Goal: Information Seeking & Learning: Learn about a topic

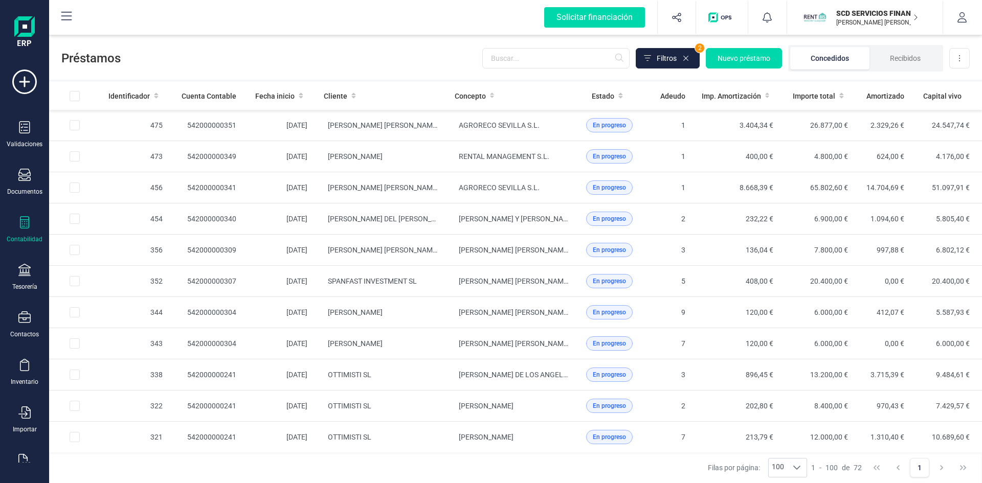
scroll to position [1227, 0]
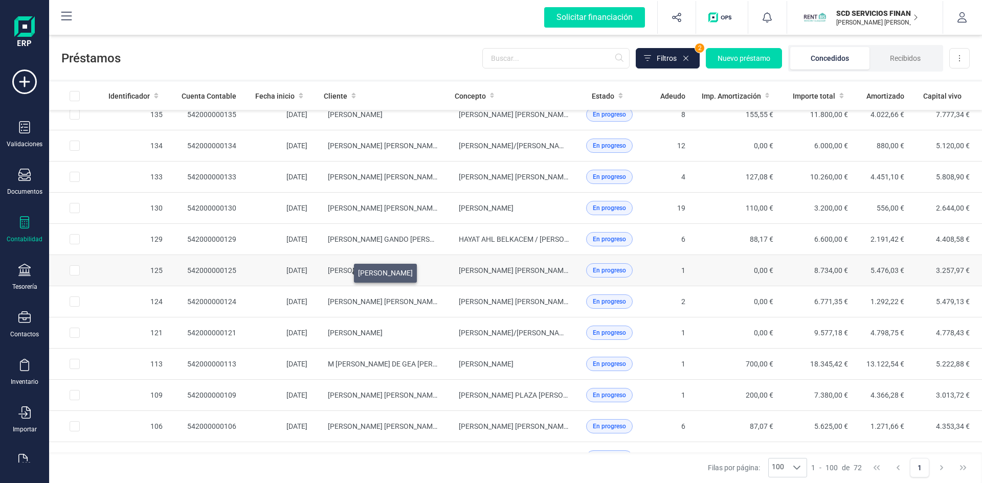
click at [342, 271] on span "[PERSON_NAME]" at bounding box center [355, 270] width 55 height 8
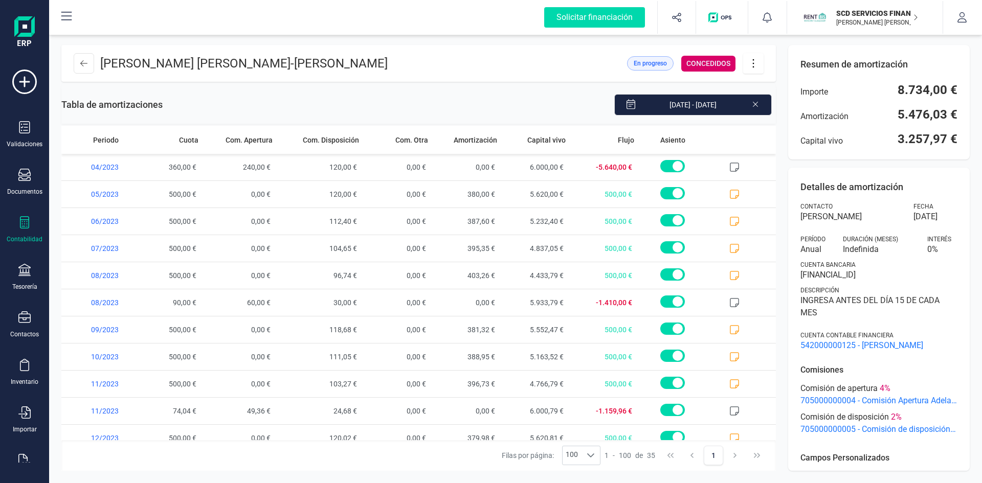
click at [755, 61] on icon at bounding box center [753, 63] width 19 height 11
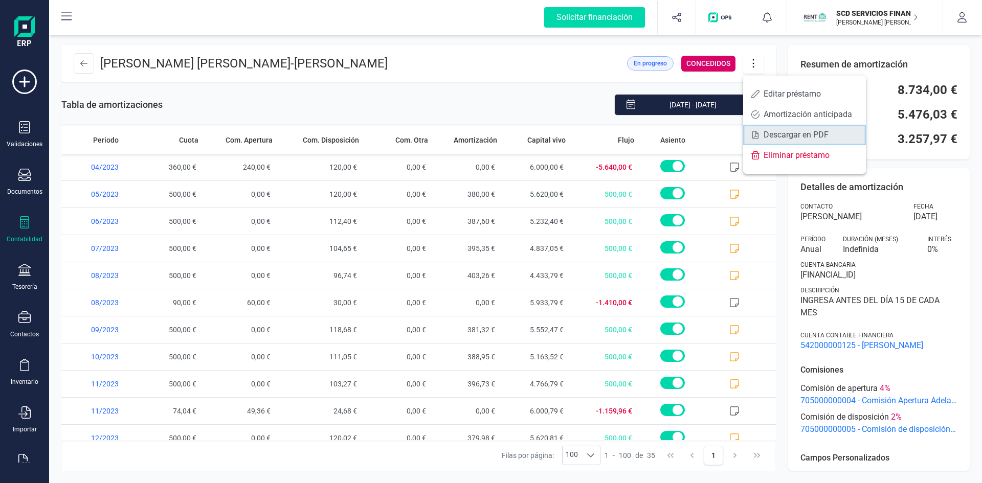
click at [774, 131] on span "Descargar en PDF" at bounding box center [811, 135] width 94 height 8
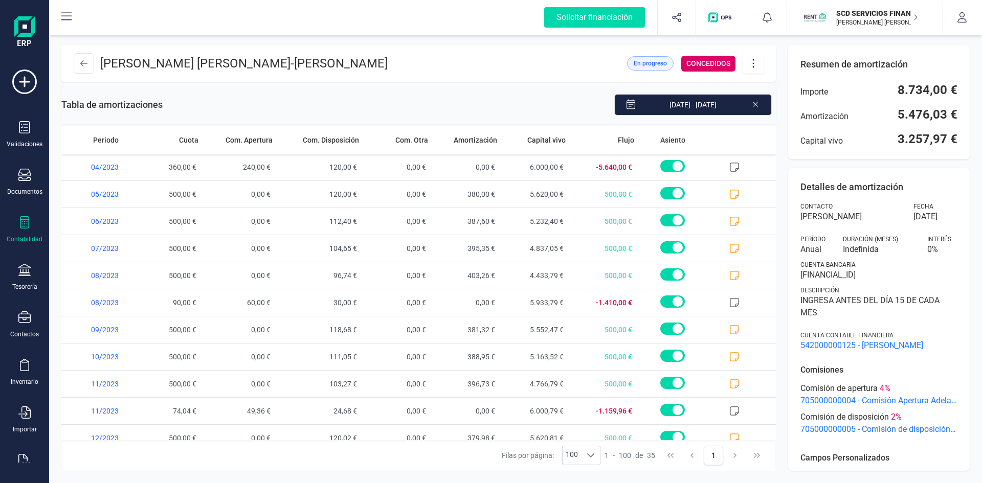
click at [753, 65] on icon at bounding box center [753, 63] width 19 height 11
click at [446, 94] on div "Tabla de amortizaciones [DATE] - [DATE]" at bounding box center [418, 103] width 714 height 42
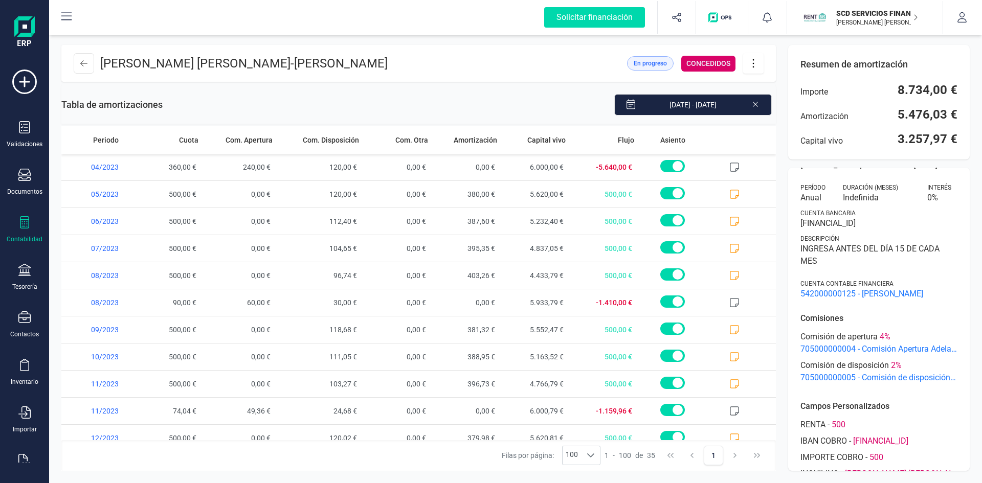
scroll to position [102, 0]
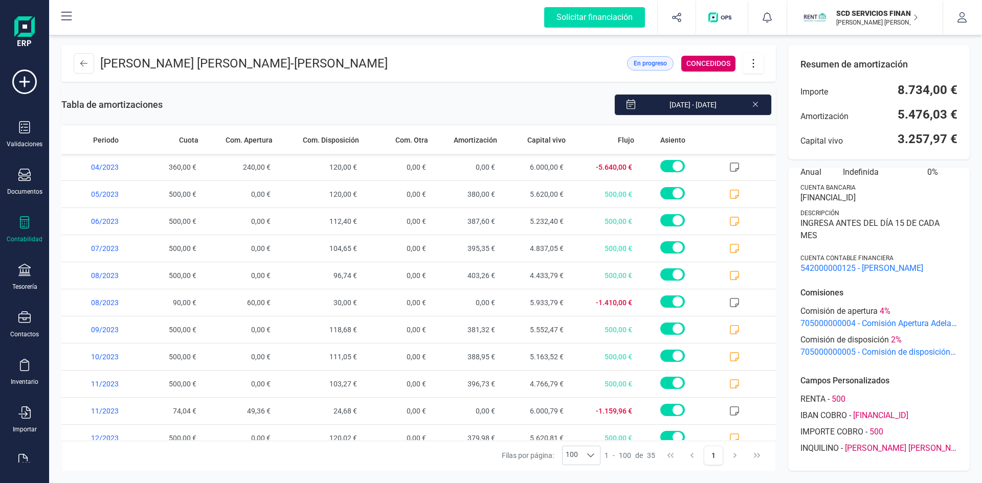
click at [752, 65] on icon at bounding box center [753, 63] width 19 height 11
click at [505, 98] on div "[DATE] - [DATE]" at bounding box center [469, 104] width 613 height 21
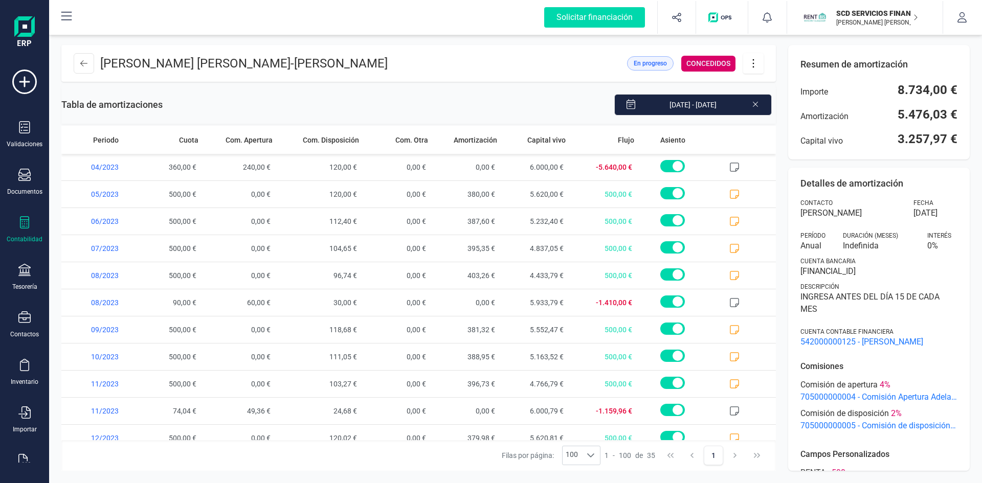
scroll to position [0, 0]
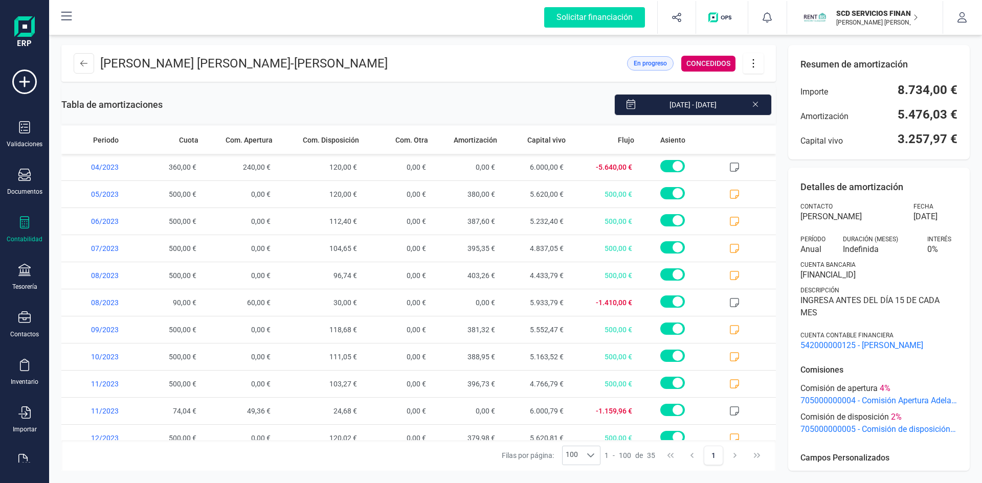
click at [835, 214] on span "[PERSON_NAME]" at bounding box center [850, 217] width 101 height 12
click at [883, 271] on span "[FINANCIAL_ID]" at bounding box center [878, 275] width 157 height 12
click at [143, 63] on p "[PERSON_NAME] [PERSON_NAME] - [PERSON_NAME]" at bounding box center [243, 63] width 287 height 16
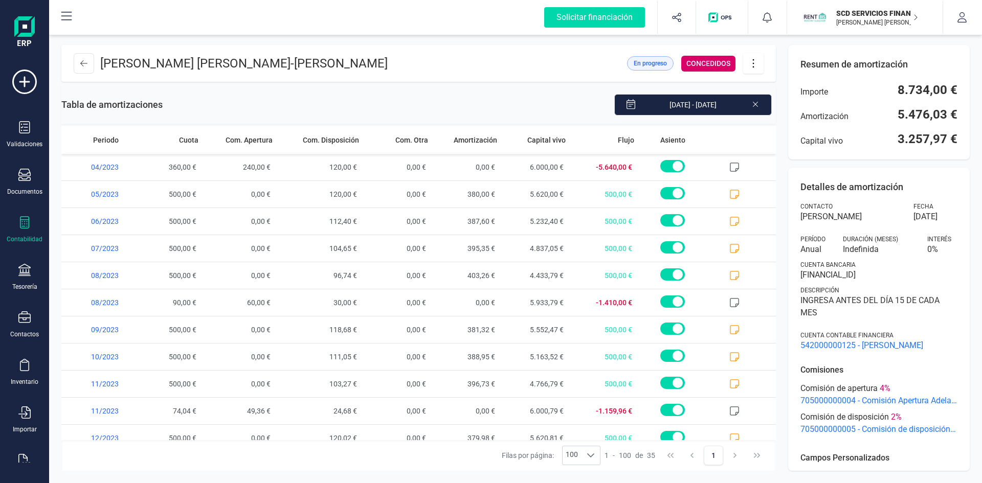
click at [365, 87] on div "Tabla de amortizaciones [DATE] - [DATE]" at bounding box center [418, 103] width 714 height 42
click at [82, 65] on icon at bounding box center [83, 63] width 7 height 6
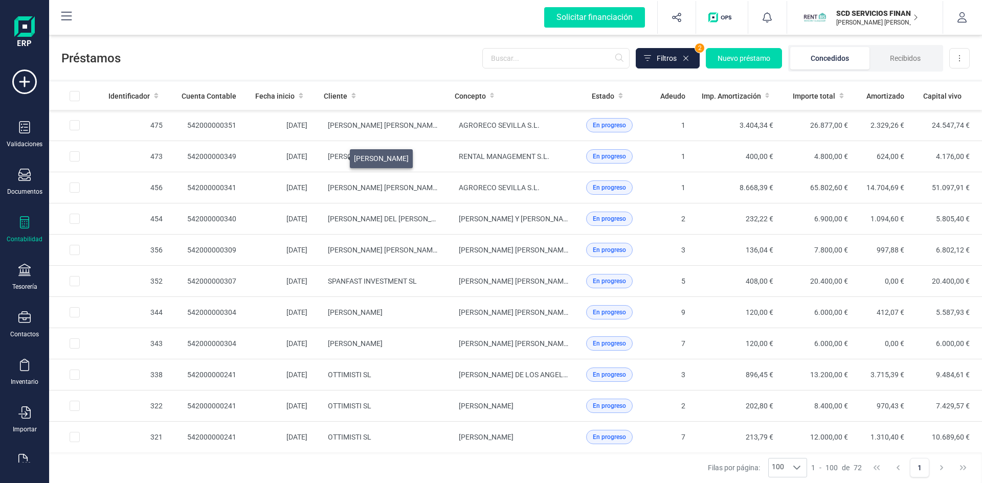
drag, startPoint x: 338, startPoint y: 156, endPoint x: 355, endPoint y: 57, distance: 100.7
click at [355, 57] on span "Préstamos" at bounding box center [271, 58] width 421 height 16
drag, startPoint x: 363, startPoint y: 185, endPoint x: 365, endPoint y: 47, distance: 138.6
click at [365, 47] on div "Préstamos Filtros 2 Nuevo préstamo Concedidos Recibidos Descargar Excel" at bounding box center [515, 56] width 933 height 47
click at [488, 121] on span "AGRORECO SEVILLA S.L." at bounding box center [499, 125] width 81 height 8
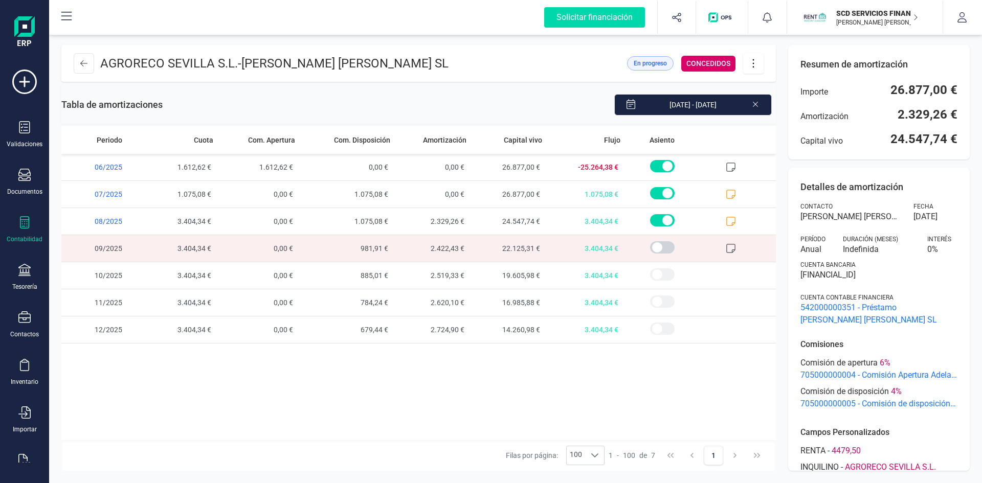
click at [859, 214] on span "[PERSON_NAME] [PERSON_NAME] SL" at bounding box center [850, 217] width 101 height 12
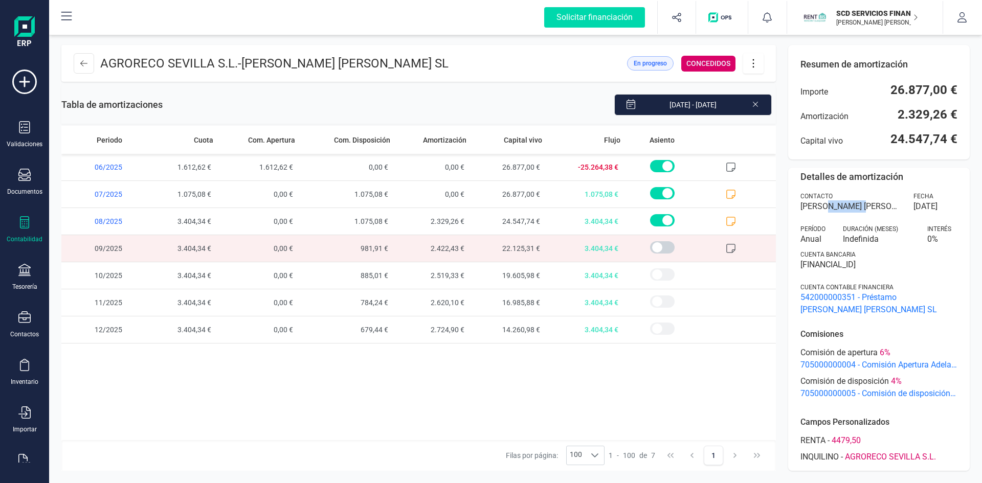
scroll to position [19, 0]
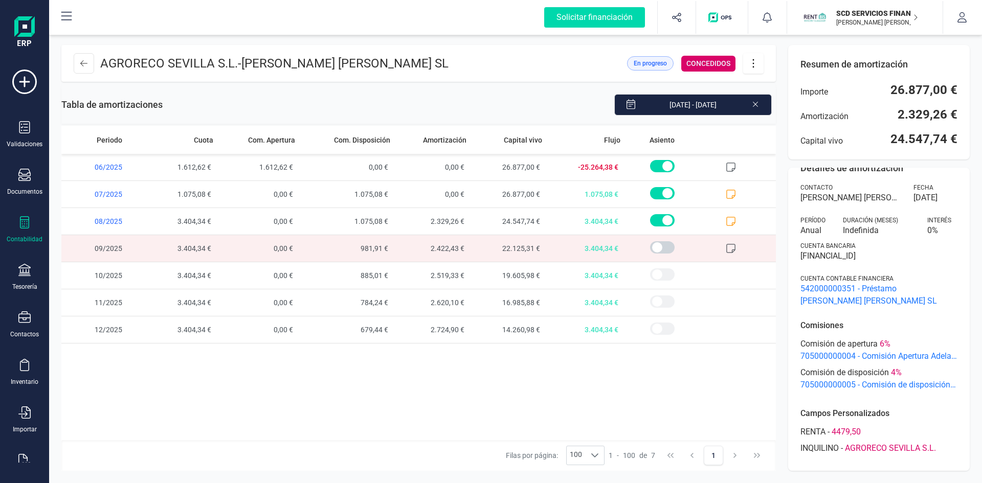
click at [895, 449] on span "AGRORECO SEVILLA S.L." at bounding box center [890, 448] width 91 height 12
click at [853, 447] on span "AGRORECO SEVILLA S.L." at bounding box center [890, 448] width 91 height 12
click at [506, 100] on div "[DATE] - [DATE]" at bounding box center [469, 104] width 613 height 21
click at [19, 219] on icon at bounding box center [24, 222] width 12 height 12
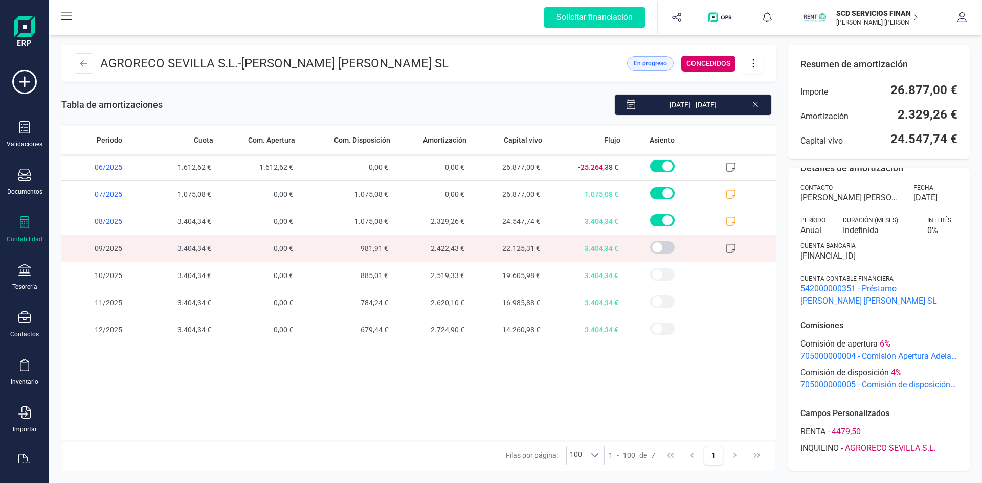
click at [448, 56] on header "AGRORECO [PERSON_NAME] - [PERSON_NAME] [PERSON_NAME] SL En progreso CONCEDIDOS" at bounding box center [418, 63] width 714 height 37
click at [406, 7] on div "Solicitar financiación Importaciones completadas 0 / 0 SCD SERVICIOS FINANCIERO…" at bounding box center [515, 17] width 931 height 33
click at [343, 60] on span "[PERSON_NAME] [PERSON_NAME] SL" at bounding box center [344, 63] width 207 height 14
click at [86, 62] on icon at bounding box center [83, 63] width 7 height 8
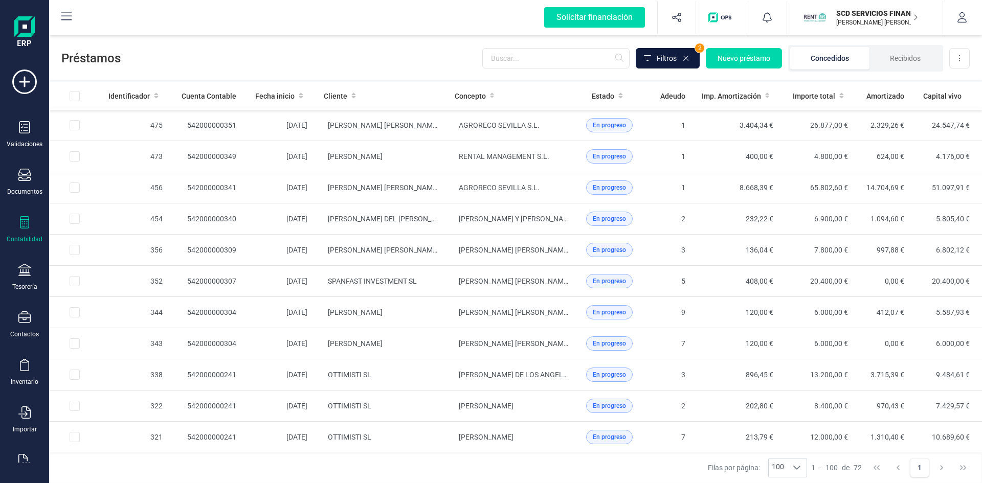
click at [666, 59] on span "Filtros" at bounding box center [667, 58] width 20 height 10
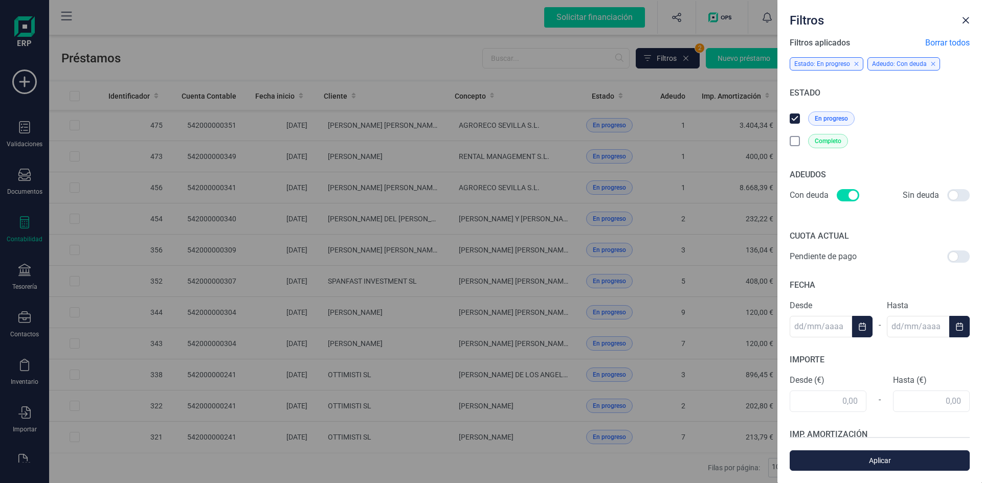
click at [907, 102] on div "ESTADO En progreso Completo" at bounding box center [880, 119] width 180 height 65
click at [475, 15] on div "Filtros Filtros aplicados Borrar todos Estado: En progreso Adeudo: Con deuda ES…" at bounding box center [491, 241] width 982 height 483
click at [965, 19] on span "Close" at bounding box center [965, 20] width 8 height 8
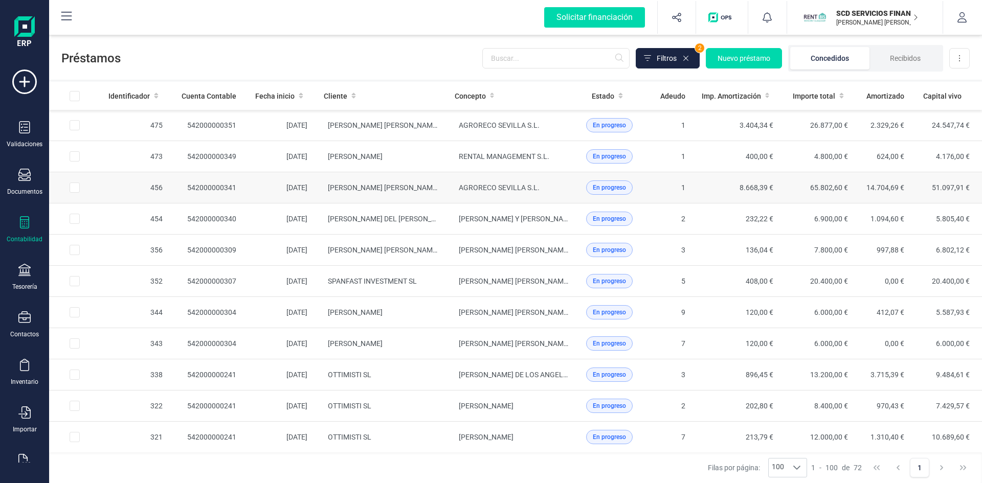
drag, startPoint x: 359, startPoint y: 120, endPoint x: 603, endPoint y: 184, distance: 252.0
drag, startPoint x: 603, startPoint y: 184, endPoint x: 596, endPoint y: 191, distance: 10.5
drag, startPoint x: 596, startPoint y: 191, endPoint x: 424, endPoint y: 45, distance: 225.6
click at [424, 45] on div "Préstamos Filtros 2 Nuevo préstamo Concedidos Recibidos Descargar Excel" at bounding box center [515, 56] width 933 height 47
click at [534, 60] on input "text" at bounding box center [555, 58] width 147 height 20
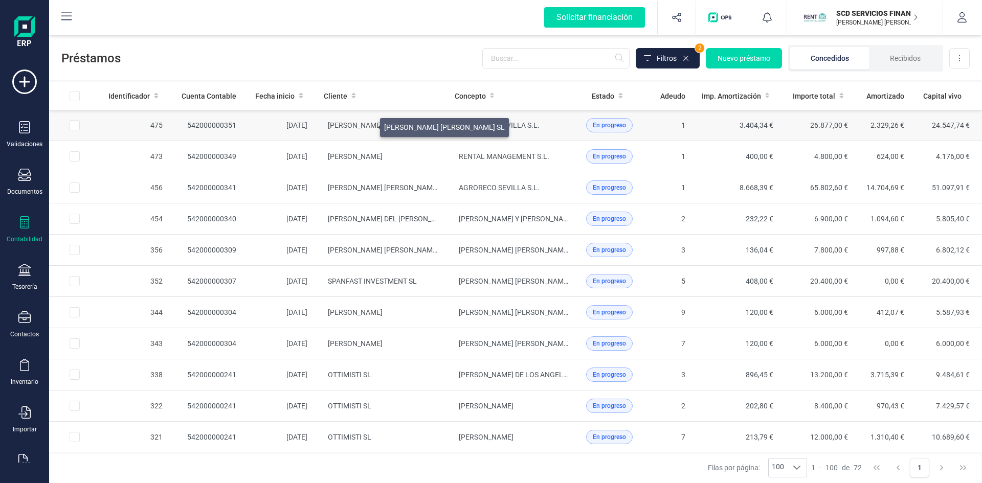
click at [368, 125] on span "[PERSON_NAME] [PERSON_NAME] SL" at bounding box center [388, 125] width 121 height 8
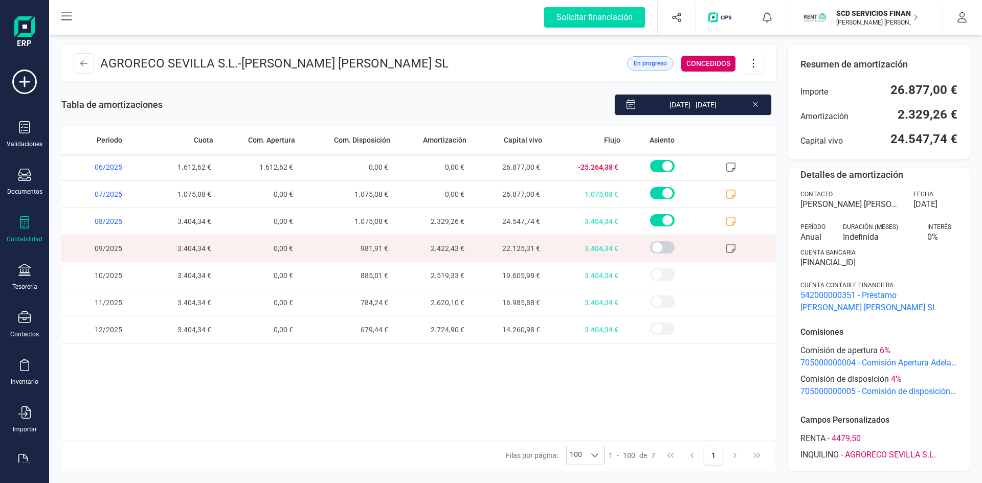
scroll to position [19, 0]
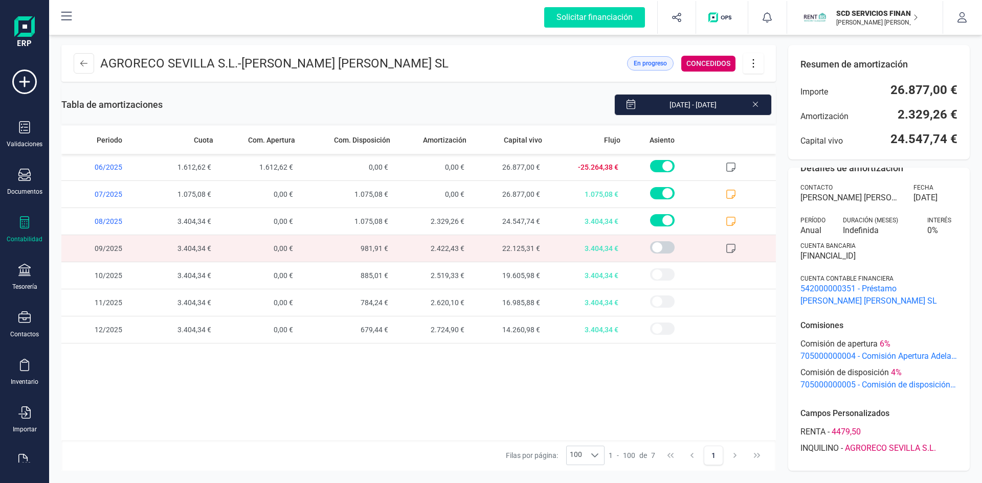
click at [854, 301] on span "542000000351 - Préstamo [PERSON_NAME] [PERSON_NAME] SL" at bounding box center [878, 295] width 157 height 25
click at [905, 280] on div "Cuenta contable financiera 542000000351 - Préstamo [PERSON_NAME] [PERSON_NAME] …" at bounding box center [878, 291] width 157 height 33
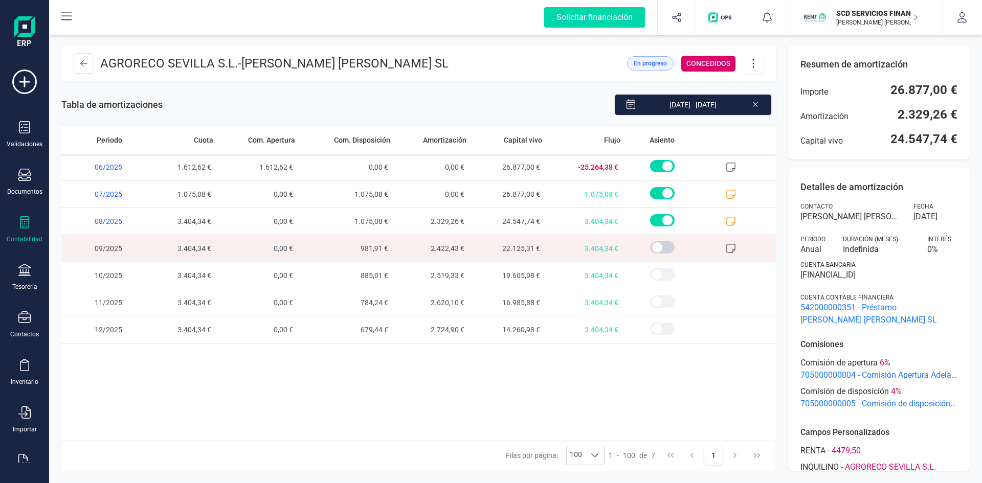
click at [818, 216] on span "[PERSON_NAME] [PERSON_NAME] SL" at bounding box center [850, 217] width 101 height 12
click at [945, 252] on span "0 %" at bounding box center [942, 249] width 30 height 12
click at [867, 203] on div "Contacto [PERSON_NAME] [PERSON_NAME] SL" at bounding box center [850, 213] width 101 height 20
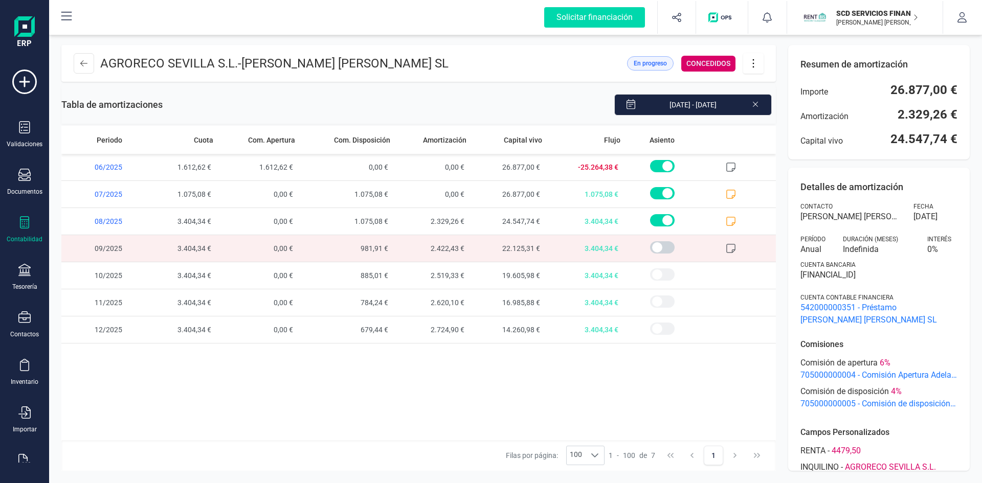
click at [854, 211] on span "[PERSON_NAME] [PERSON_NAME] SL" at bounding box center [850, 217] width 101 height 12
click at [938, 348] on p "Comisiones" at bounding box center [878, 345] width 157 height 12
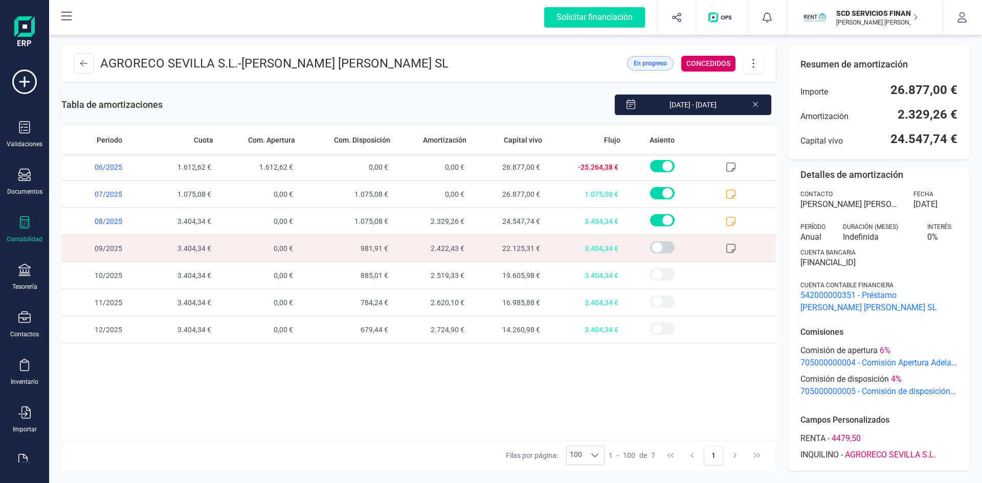
scroll to position [19, 0]
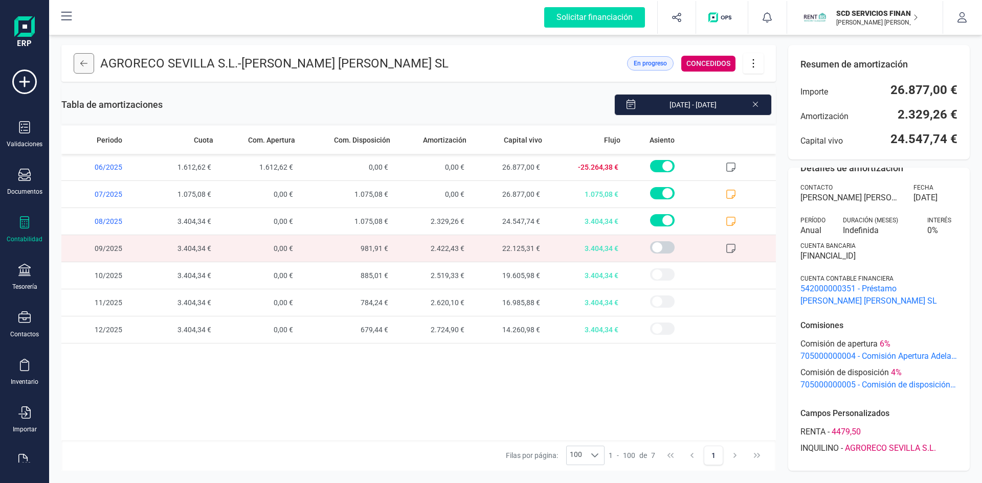
click at [80, 63] on button at bounding box center [84, 63] width 20 height 20
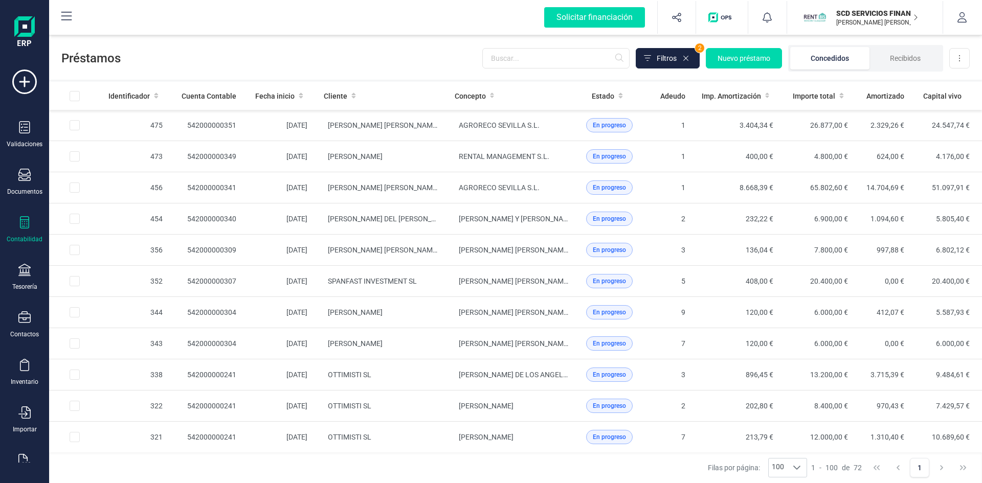
click at [21, 218] on icon at bounding box center [24, 222] width 12 height 12
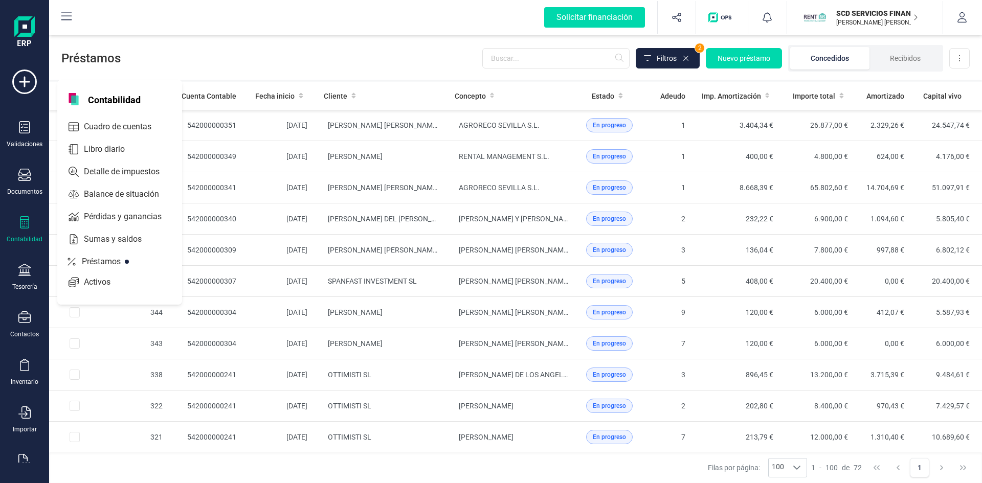
click at [261, 46] on div "Préstamos Filtros 2 Nuevo préstamo Concedidos Recibidos Descargar Excel" at bounding box center [515, 56] width 933 height 47
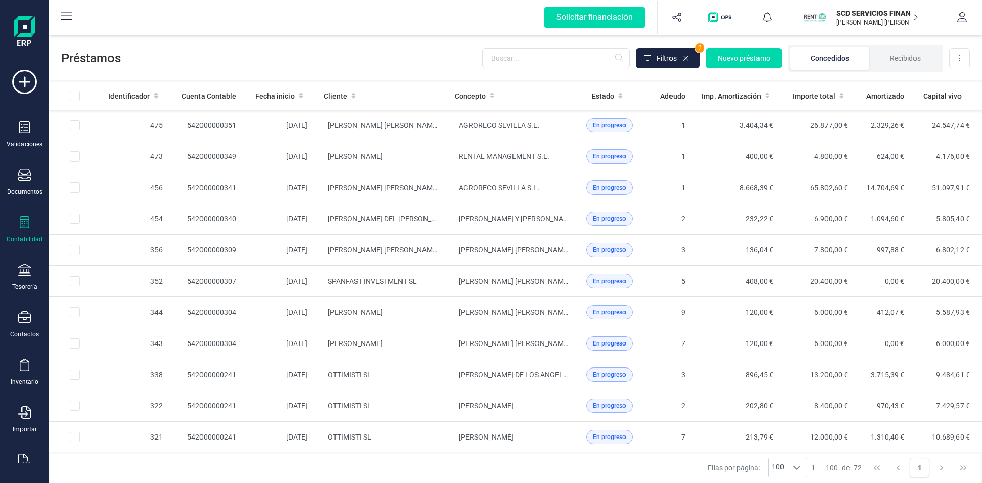
click at [22, 225] on icon at bounding box center [24, 222] width 9 height 12
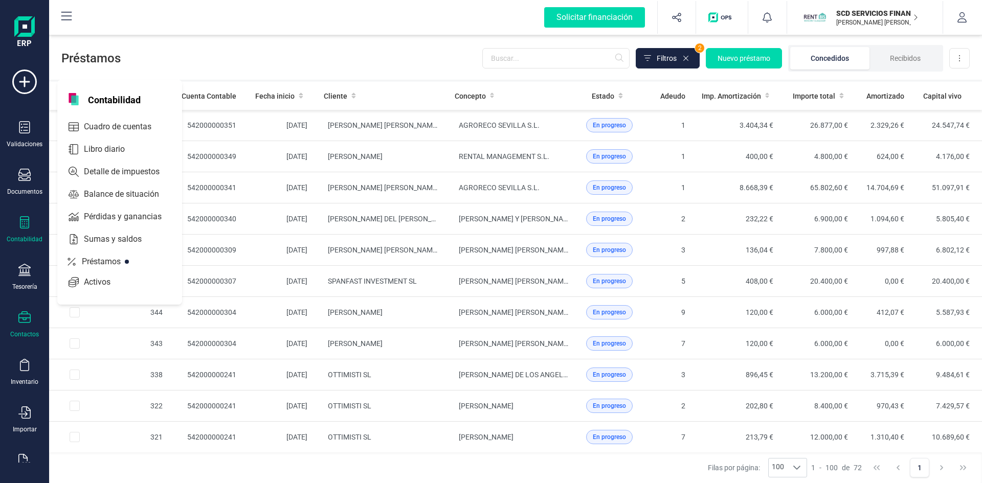
click at [22, 320] on icon at bounding box center [24, 317] width 12 height 12
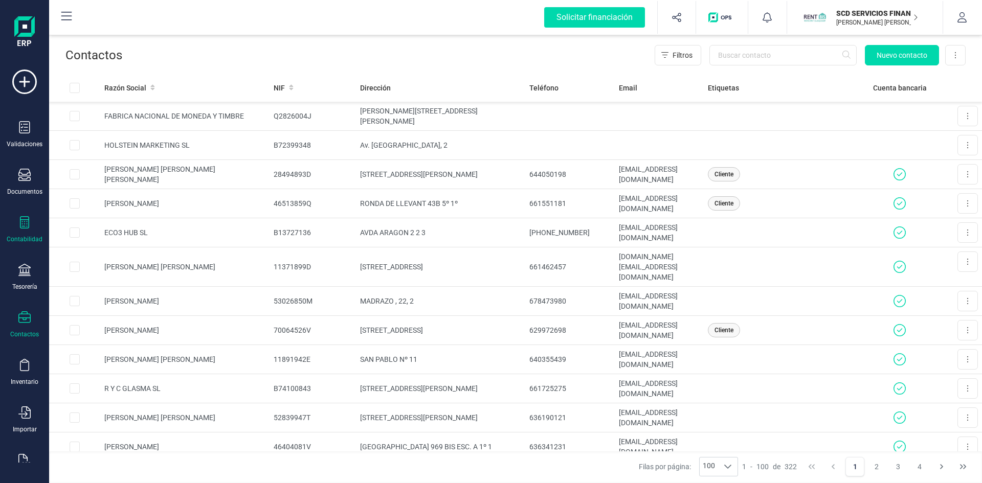
click at [24, 225] on icon at bounding box center [24, 222] width 12 height 12
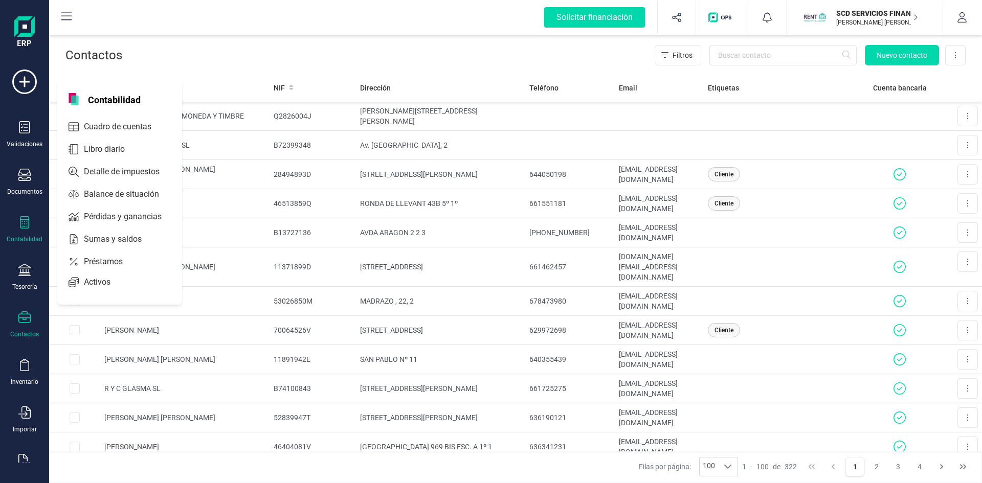
click at [24, 225] on icon at bounding box center [24, 222] width 12 height 12
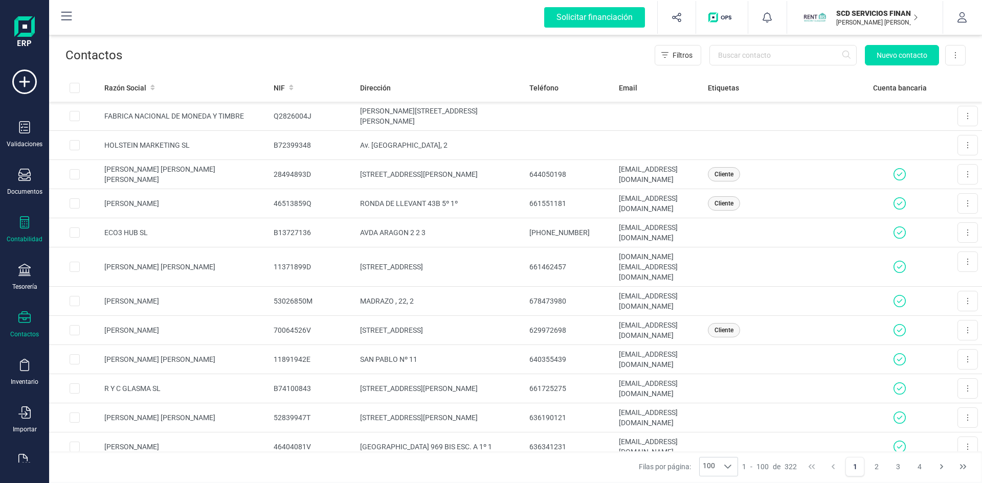
click at [21, 223] on icon at bounding box center [24, 222] width 12 height 12
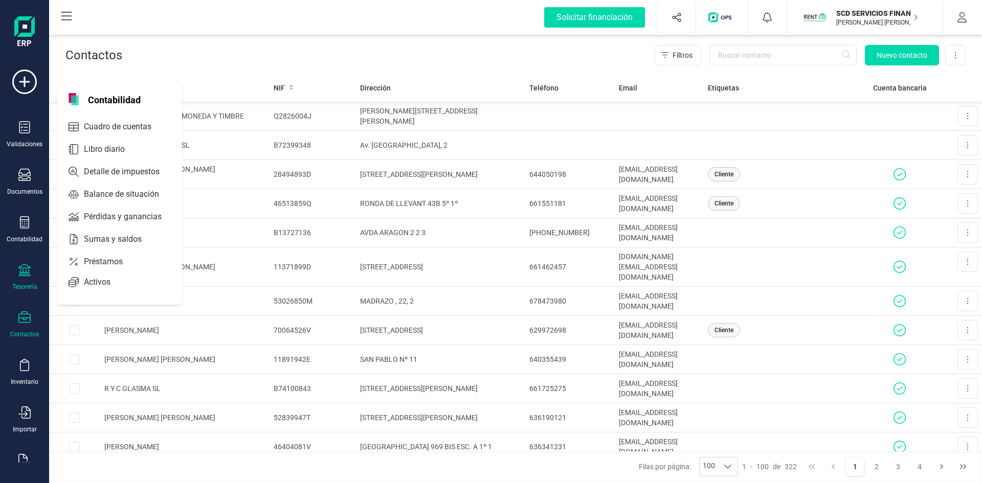
click at [21, 266] on icon at bounding box center [24, 270] width 12 height 12
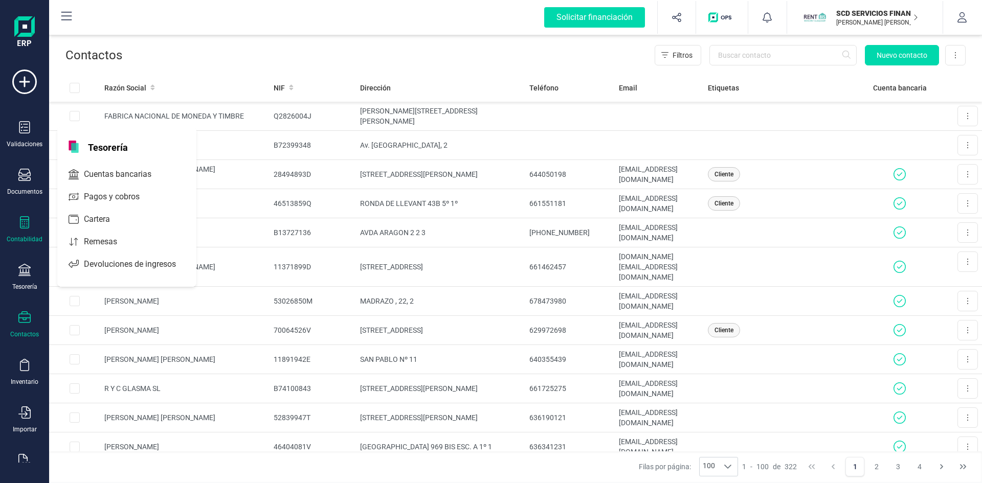
click at [21, 227] on icon at bounding box center [24, 222] width 12 height 12
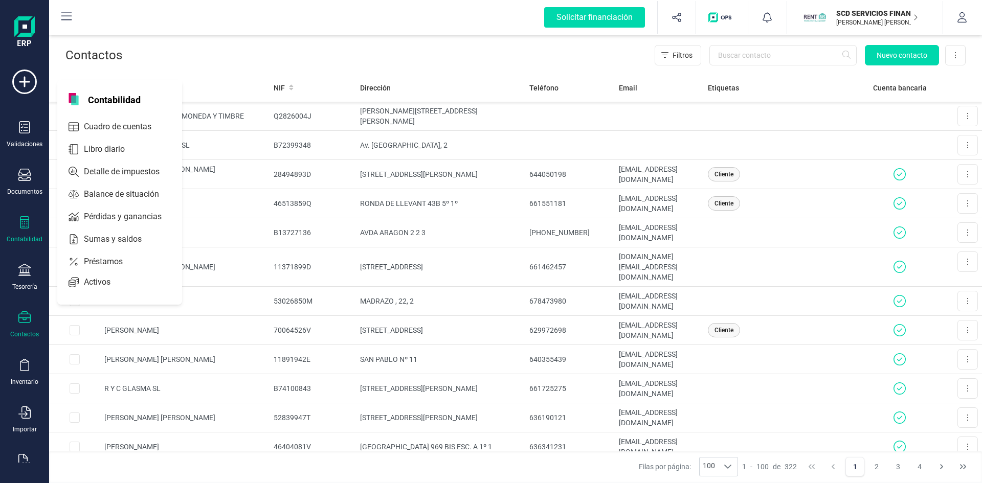
click at [21, 227] on icon at bounding box center [24, 222] width 12 height 12
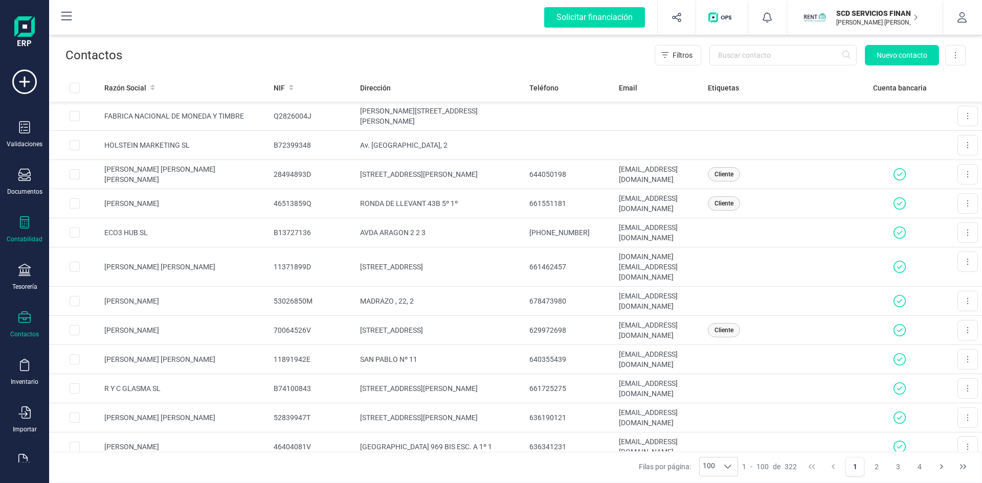
click at [21, 227] on icon at bounding box center [24, 222] width 12 height 12
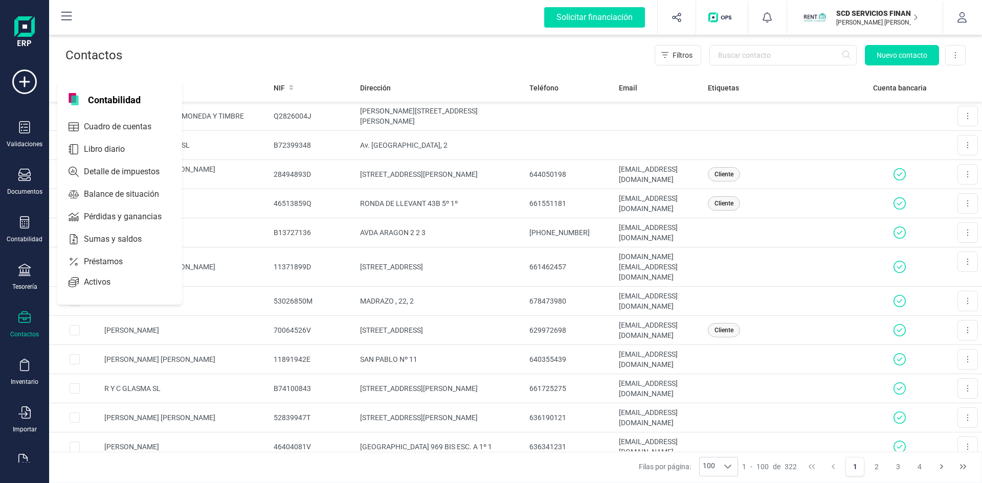
click at [392, 18] on div "Solicitar financiación Importaciones completadas 0 / 0 SCD SERVICIOS FINANCIERO…" at bounding box center [515, 17] width 931 height 33
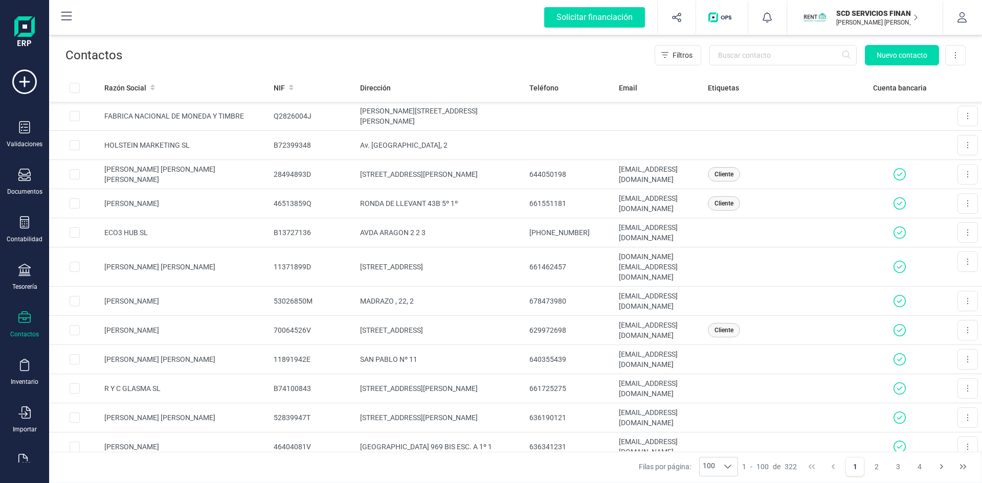
click at [25, 321] on icon at bounding box center [24, 317] width 12 height 12
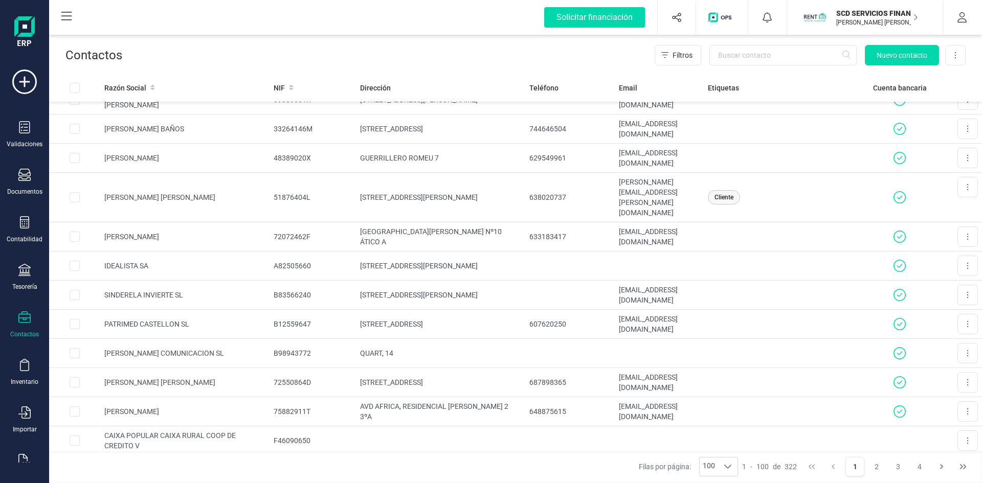
scroll to position [869, 0]
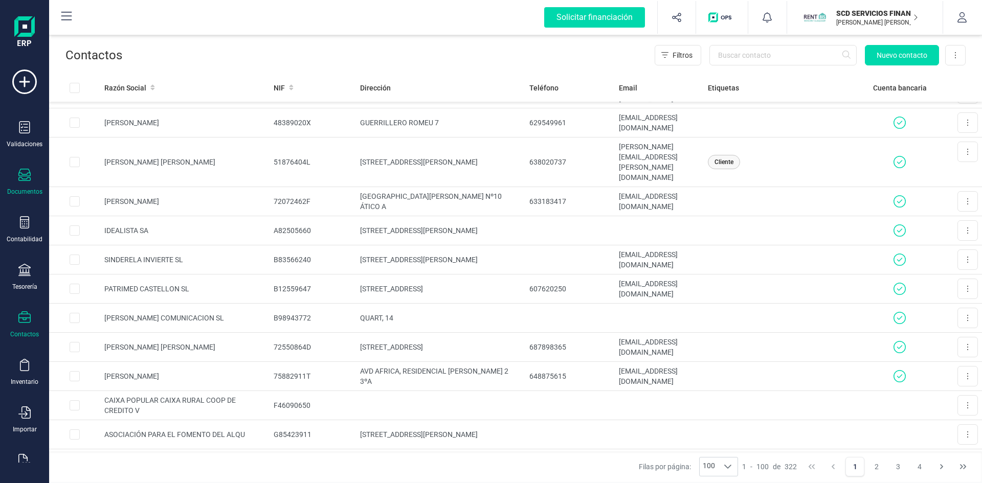
click at [26, 173] on icon at bounding box center [24, 175] width 12 height 12
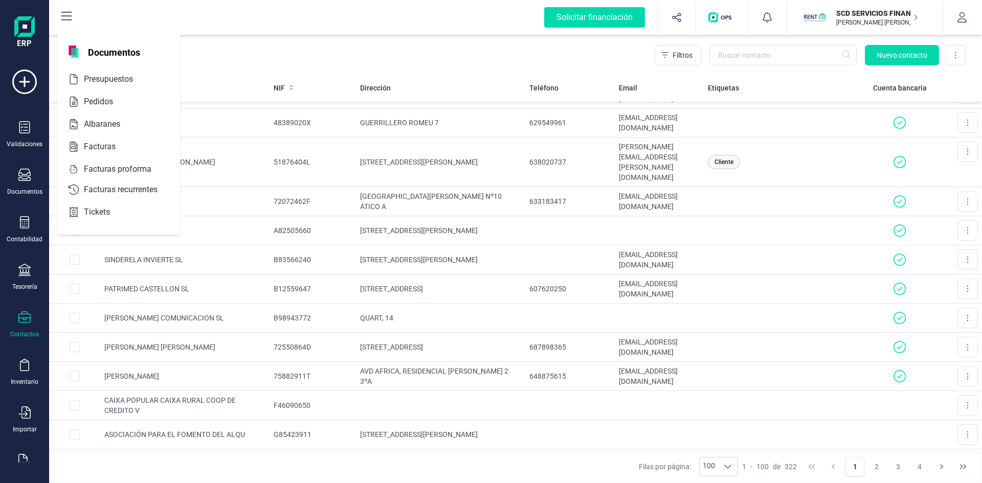
click at [25, 313] on icon at bounding box center [24, 317] width 12 height 12
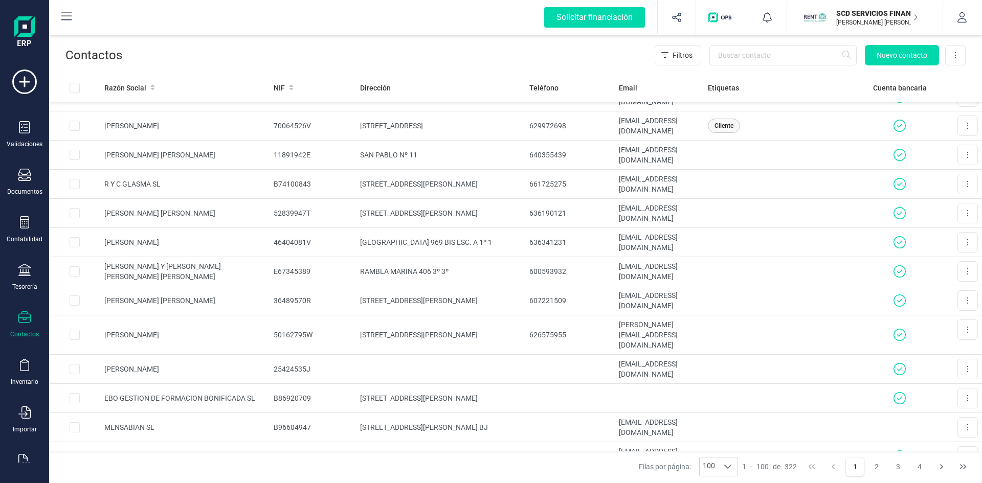
scroll to position [0, 0]
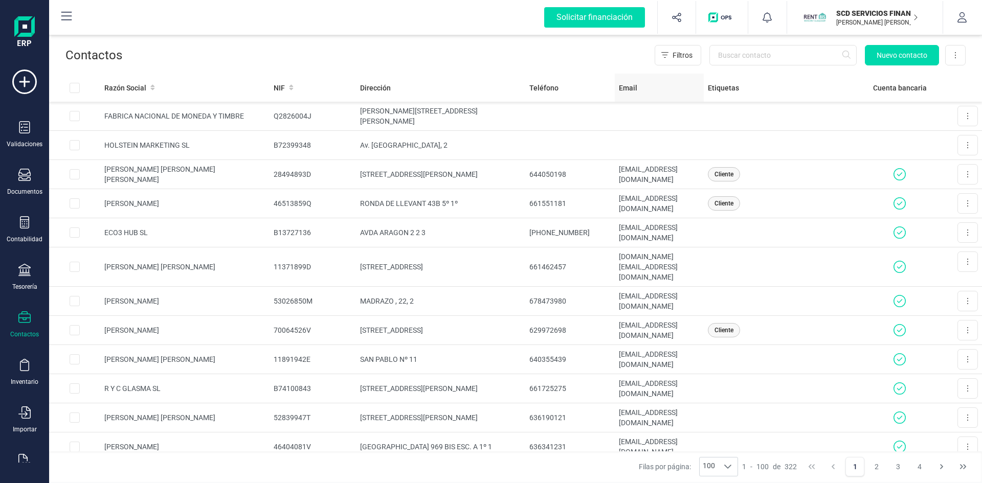
drag, startPoint x: 736, startPoint y: 175, endPoint x: 692, endPoint y: 85, distance: 100.2
click at [692, 85] on div "Email" at bounding box center [659, 88] width 81 height 10
click at [967, 205] on icon at bounding box center [968, 203] width 2 height 8
click at [496, 25] on div "Solicitar financiación Importaciones completadas 0 / 0 SCD SERVICIOS FINANCIERO…" at bounding box center [515, 17] width 931 height 33
